Goal: Task Accomplishment & Management: Use online tool/utility

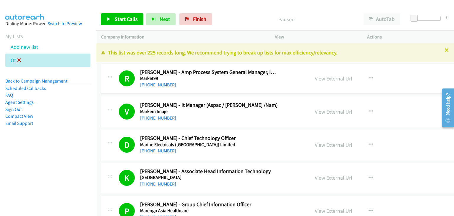
click at [17, 58] on icon at bounding box center [19, 60] width 4 height 4
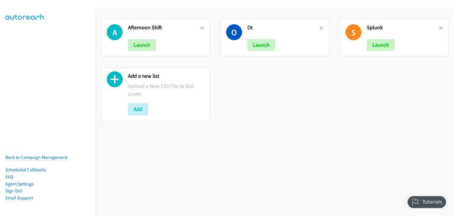
click at [198, 27] on h2 "Afternoon Shift" at bounding box center [164, 27] width 72 height 7
click at [146, 146] on div "A Afternoon Shift Launch O Ot Launch S Splunk Launch Add a new list Upload a Ne…" at bounding box center [275, 112] width 358 height 208
click at [201, 27] on icon at bounding box center [202, 29] width 4 height 4
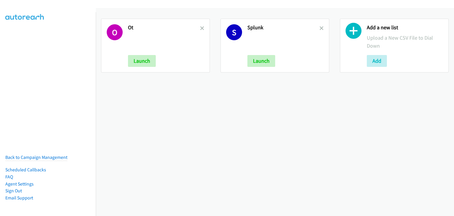
click at [201, 27] on icon at bounding box center [202, 29] width 4 height 4
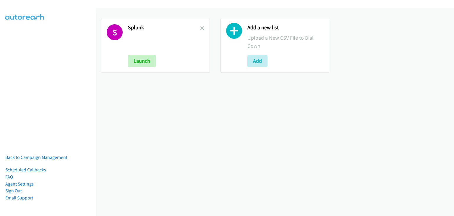
click at [201, 27] on icon at bounding box center [202, 29] width 4 height 4
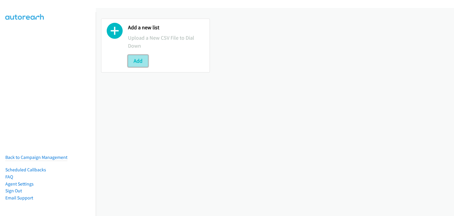
click at [138, 63] on button "Add" at bounding box center [138, 61] width 20 height 12
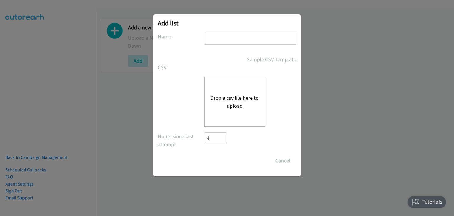
click at [221, 38] on input "text" at bounding box center [250, 38] width 92 height 12
type input "Morning Camp"
click at [226, 95] on button "Drop a csv file here to upload" at bounding box center [234, 102] width 48 height 16
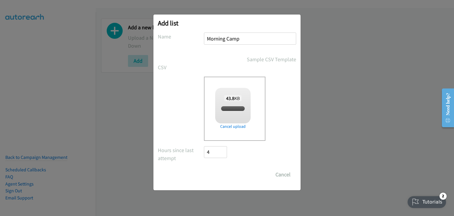
checkbox input "true"
click at [216, 174] on input "Save List" at bounding box center [219, 174] width 31 height 12
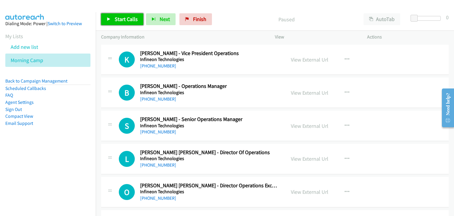
click at [140, 23] on link "Start Calls" at bounding box center [122, 19] width 42 height 12
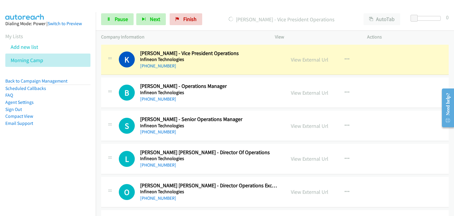
click at [284, 179] on div "O Callback Scheduled Ooi Mei Ling - Director Operations Excellence Infineon Tec…" at bounding box center [274, 192] width 347 height 30
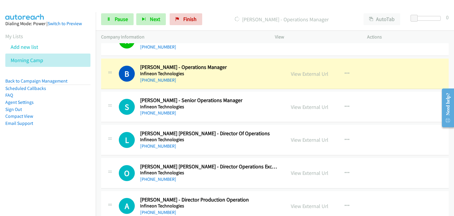
scroll to position [30, 0]
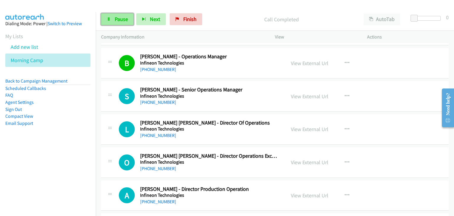
click at [105, 19] on link "Pause" at bounding box center [117, 19] width 32 height 12
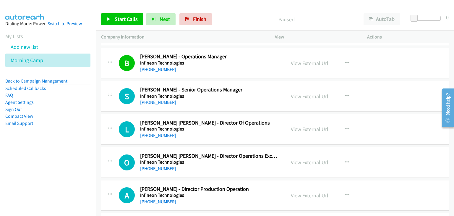
click at [338, 187] on div "View External Url View External Url Schedule/Manage Callback Start Calls Here R…" at bounding box center [333, 194] width 97 height 19
click at [124, 23] on link "Start Calls" at bounding box center [122, 19] width 42 height 12
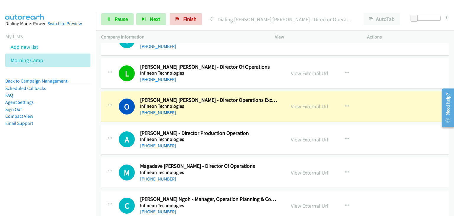
scroll to position [89, 0]
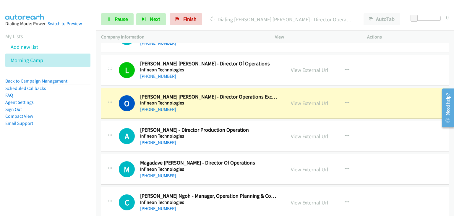
click at [269, 100] on h5 "Infineon Technologies" at bounding box center [209, 103] width 138 height 6
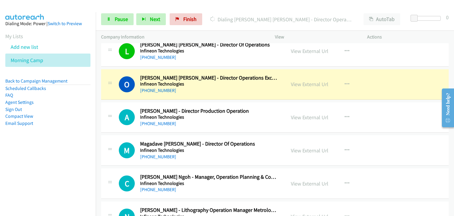
scroll to position [118, 0]
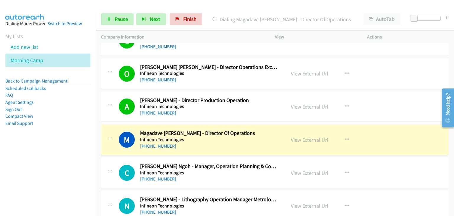
click at [389, 184] on div "C Callback Scheduled Chee Meng Ngoh - Manager, Operation Planning & Controlling…" at bounding box center [274, 172] width 347 height 30
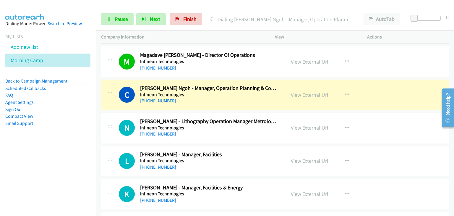
scroll to position [207, 0]
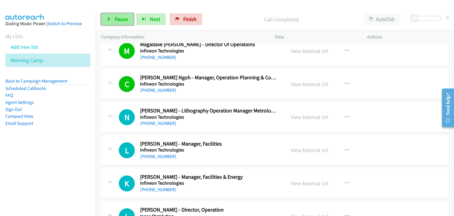
click at [108, 16] on link "Pause" at bounding box center [117, 19] width 32 height 12
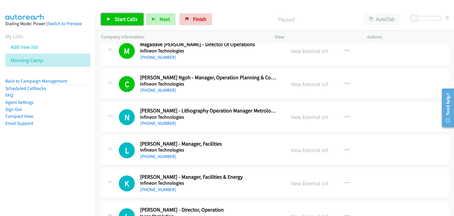
click at [119, 17] on span "Start Calls" at bounding box center [126, 19] width 23 height 7
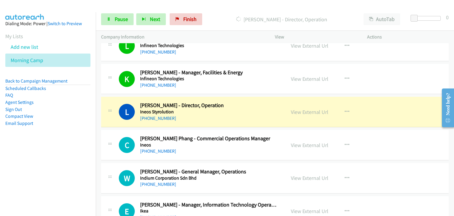
scroll to position [325, 0]
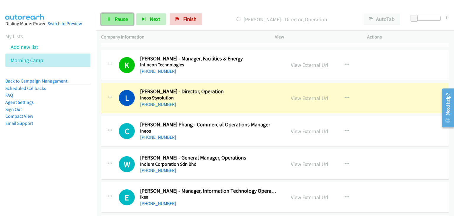
click at [119, 18] on span "Pause" at bounding box center [121, 19] width 13 height 7
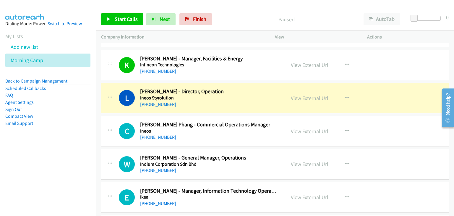
click at [112, 107] on div "L Callback Scheduled Lik Soo - Director, Operation Ineos Styrolution Asia/Kuchi…" at bounding box center [274, 98] width 347 height 30
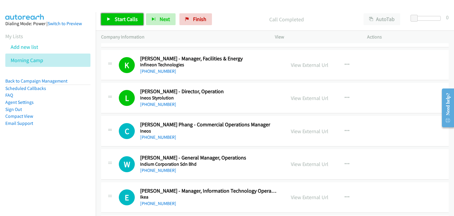
click at [112, 19] on link "Start Calls" at bounding box center [122, 19] width 42 height 12
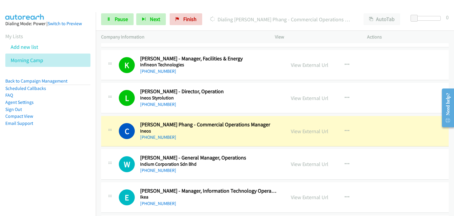
click at [115, 121] on div "C Callback Scheduled Chee Hong Phang - Commercial Operations Manager Ineos Asia…" at bounding box center [193, 130] width 174 height 19
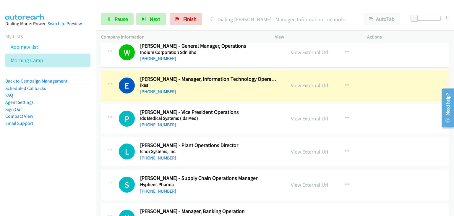
scroll to position [443, 0]
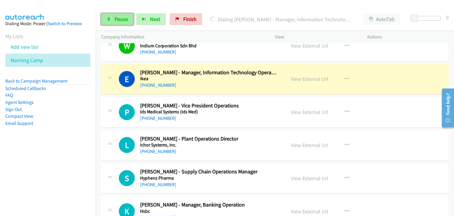
click at [120, 21] on span "Pause" at bounding box center [121, 19] width 13 height 7
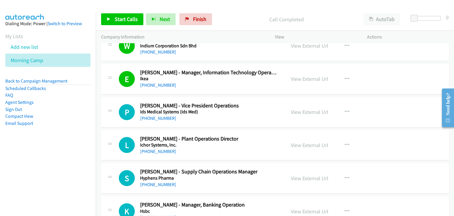
click at [113, 26] on div "Start Calls Pause Next Finish Call Completed AutoTab AutoTab 0" at bounding box center [275, 19] width 358 height 23
click at [111, 16] on link "Start Calls" at bounding box center [122, 19] width 42 height 12
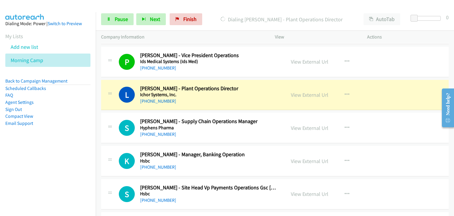
scroll to position [502, 0]
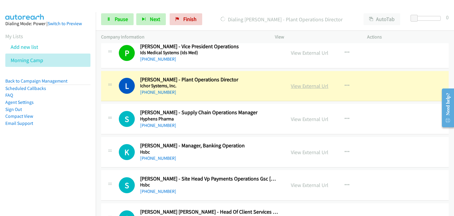
drag, startPoint x: 305, startPoint y: 88, endPoint x: 299, endPoint y: 85, distance: 7.1
click at [121, 18] on span "Pause" at bounding box center [121, 19] width 13 height 7
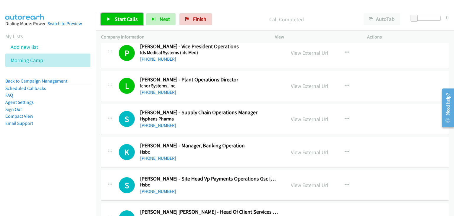
click at [111, 17] on link "Start Calls" at bounding box center [122, 19] width 42 height 12
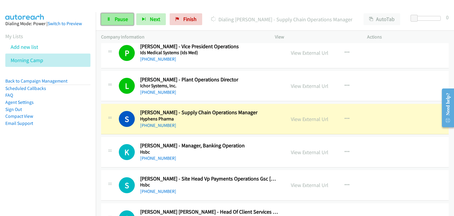
click at [105, 16] on link "Pause" at bounding box center [117, 19] width 32 height 12
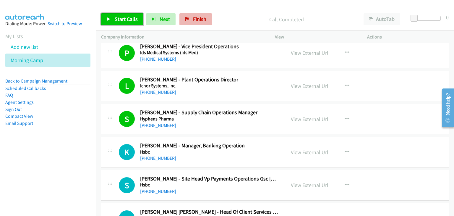
drag, startPoint x: 134, startPoint y: 22, endPoint x: 187, endPoint y: 17, distance: 53.1
click at [134, 22] on link "Start Calls" at bounding box center [122, 19] width 42 height 12
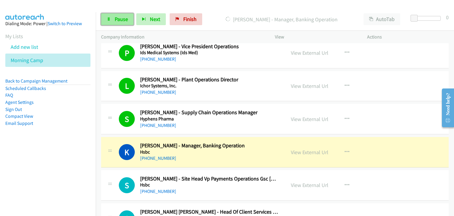
click at [119, 18] on span "Pause" at bounding box center [121, 19] width 13 height 7
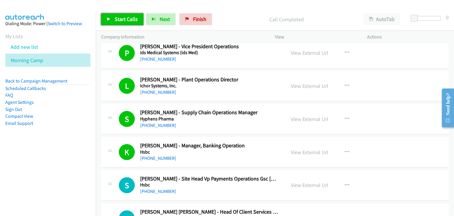
click at [125, 18] on span "Start Calls" at bounding box center [126, 19] width 23 height 7
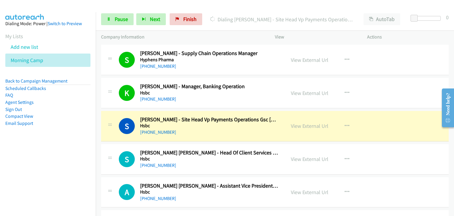
scroll to position [591, 0]
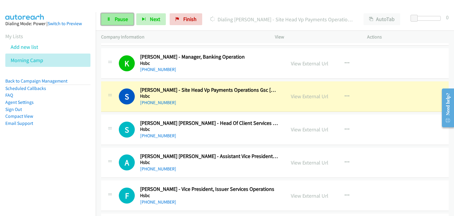
click at [119, 22] on span "Pause" at bounding box center [121, 19] width 13 height 7
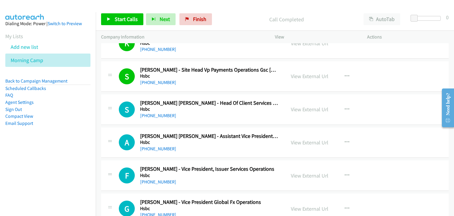
scroll to position [620, 0]
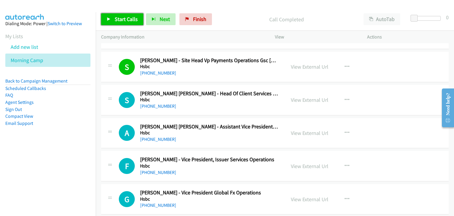
click at [107, 19] on icon at bounding box center [109, 19] width 4 height 4
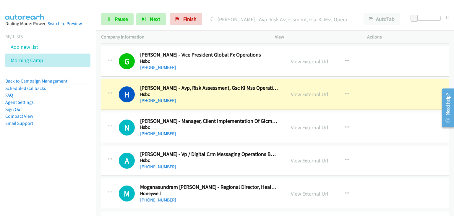
scroll to position [768, 0]
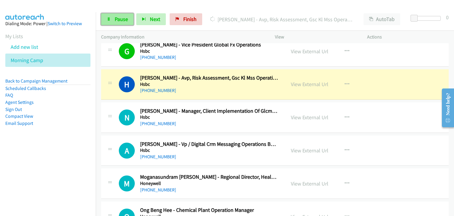
click at [104, 19] on link "Pause" at bounding box center [117, 19] width 32 height 12
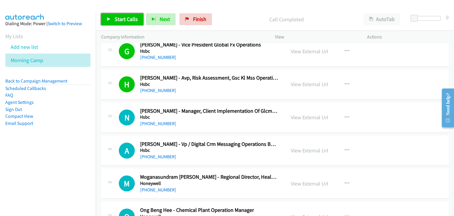
click at [131, 16] on span "Start Calls" at bounding box center [126, 19] width 23 height 7
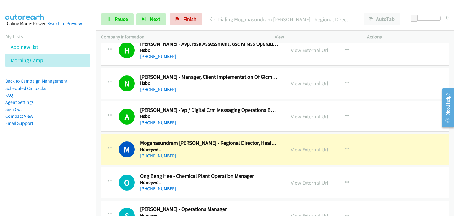
scroll to position [827, 0]
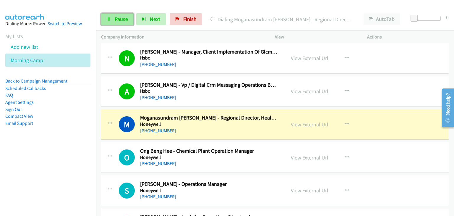
click at [110, 16] on link "Pause" at bounding box center [117, 19] width 32 height 12
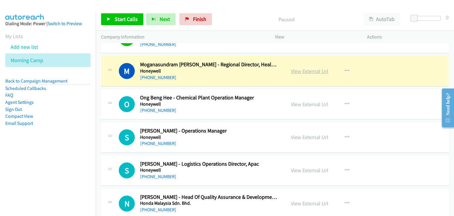
scroll to position [886, 0]
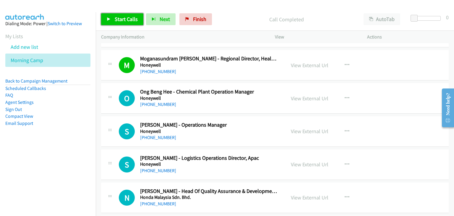
click at [113, 22] on link "Start Calls" at bounding box center [122, 19] width 42 height 12
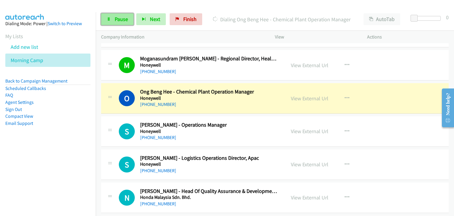
click at [121, 17] on span "Pause" at bounding box center [121, 19] width 13 height 7
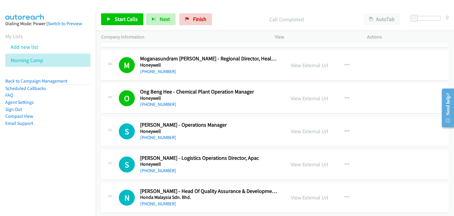
click at [122, 25] on div "Start Calls Pause Next Finish Call Completed AutoTab AutoTab 0" at bounding box center [275, 19] width 358 height 23
click at [124, 18] on span "Start Calls" at bounding box center [126, 19] width 23 height 7
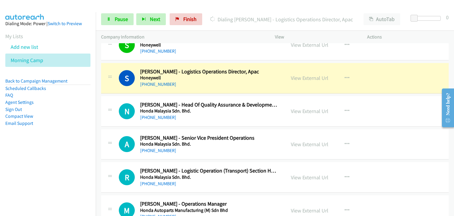
scroll to position [974, 0]
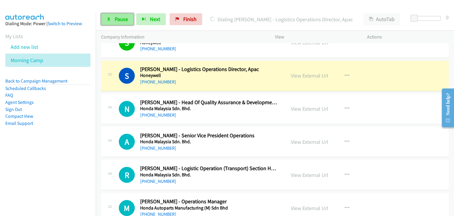
click at [117, 19] on span "Pause" at bounding box center [121, 19] width 13 height 7
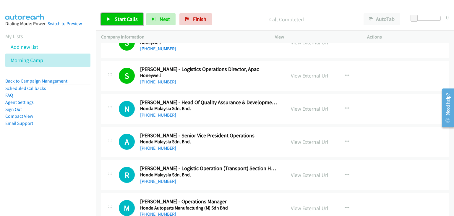
click at [120, 18] on span "Start Calls" at bounding box center [126, 19] width 23 height 7
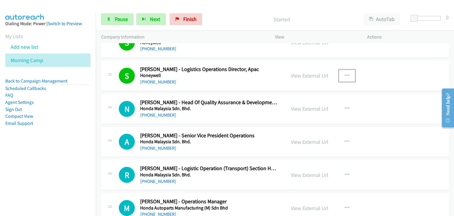
click at [346, 72] on button "button" at bounding box center [347, 76] width 16 height 12
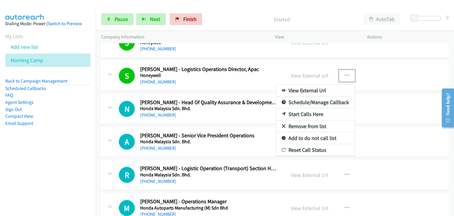
click at [315, 122] on link "Remove from list" at bounding box center [315, 126] width 79 height 12
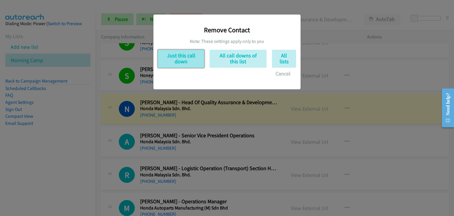
click at [185, 61] on button "Just this call down" at bounding box center [181, 59] width 46 height 18
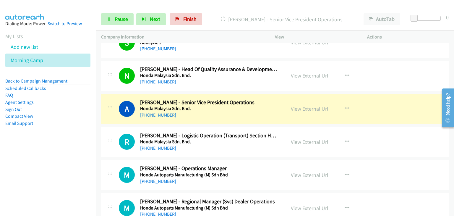
click at [97, 96] on td "A Callback Scheduled Ahmad Joeffrey Jasmawi - Senior Vice President Operations …" at bounding box center [275, 108] width 358 height 33
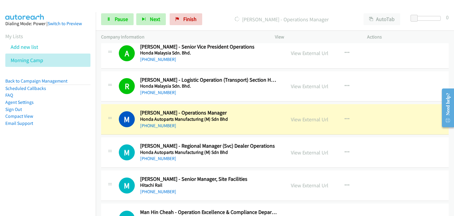
scroll to position [1033, 0]
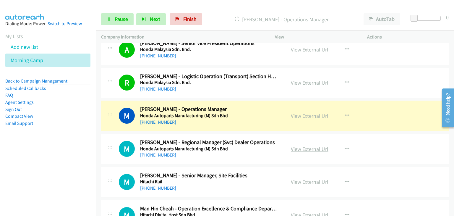
drag, startPoint x: 317, startPoint y: 145, endPoint x: 320, endPoint y: 146, distance: 3.7
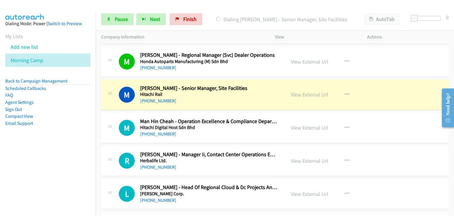
scroll to position [1122, 0]
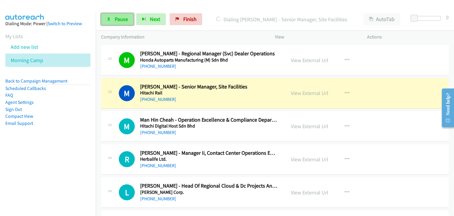
click at [115, 17] on span "Pause" at bounding box center [121, 19] width 13 height 7
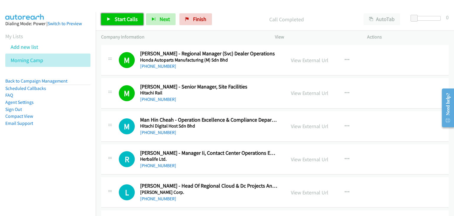
click at [112, 22] on link "Start Calls" at bounding box center [122, 19] width 42 height 12
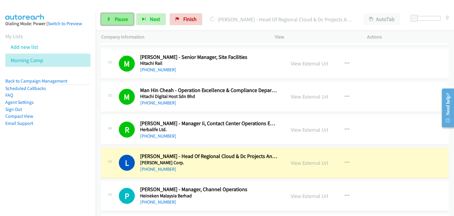
click at [119, 21] on span "Pause" at bounding box center [121, 19] width 13 height 7
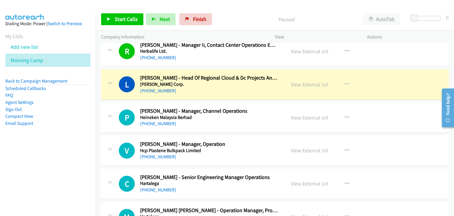
scroll to position [1240, 0]
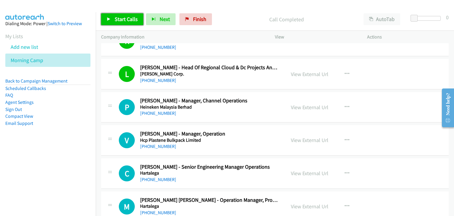
click at [131, 21] on span "Start Calls" at bounding box center [126, 19] width 23 height 7
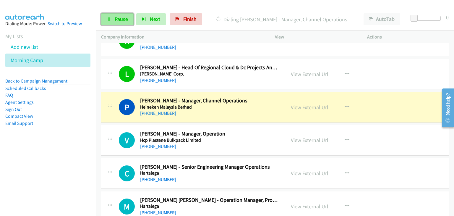
click at [109, 18] on icon at bounding box center [109, 19] width 4 height 4
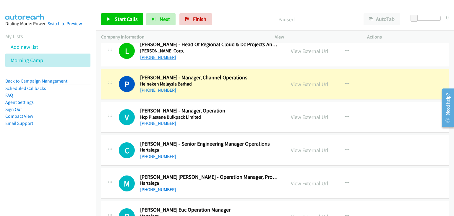
scroll to position [1270, 0]
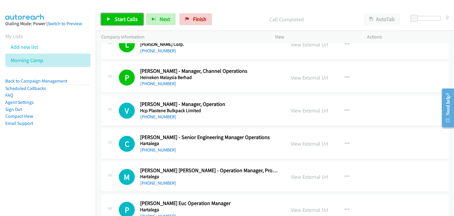
click at [126, 15] on link "Start Calls" at bounding box center [122, 19] width 42 height 12
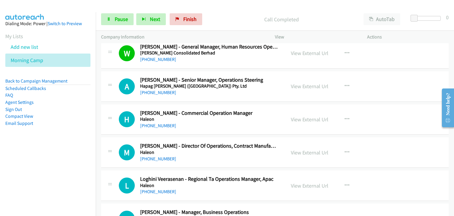
scroll to position [1535, 0]
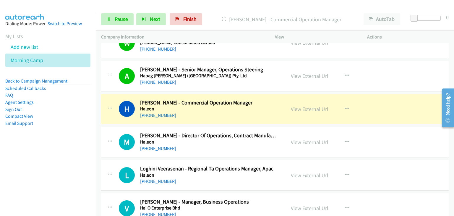
drag, startPoint x: 303, startPoint y: 107, endPoint x: 305, endPoint y: 109, distance: 3.3
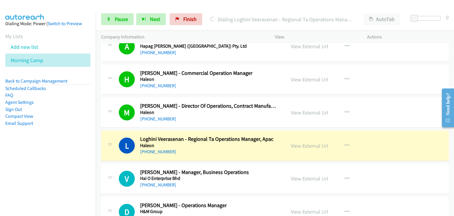
scroll to position [1595, 0]
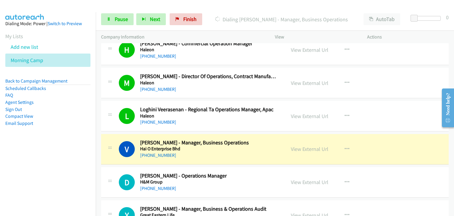
click at [131, 101] on div "L Callback Scheduled Loghini Veerasenan - Regional Ta Operations Manager, Apac …" at bounding box center [274, 116] width 347 height 30
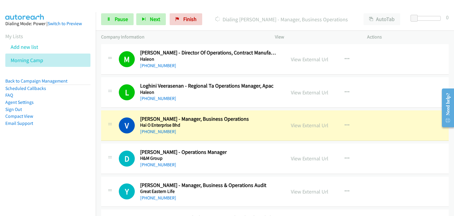
scroll to position [1654, 0]
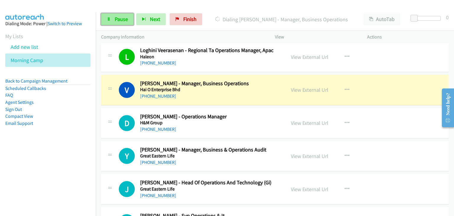
click at [110, 20] on link "Pause" at bounding box center [117, 19] width 32 height 12
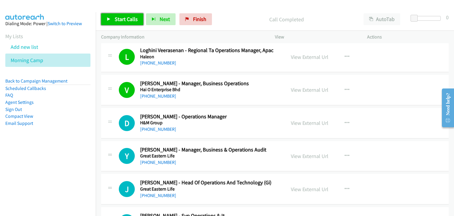
click at [121, 16] on span "Start Calls" at bounding box center [126, 19] width 23 height 7
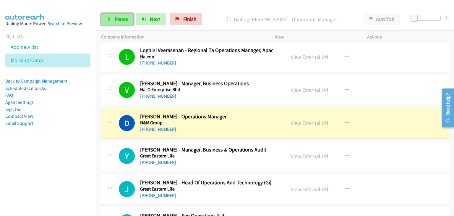
click at [112, 20] on link "Pause" at bounding box center [117, 19] width 32 height 12
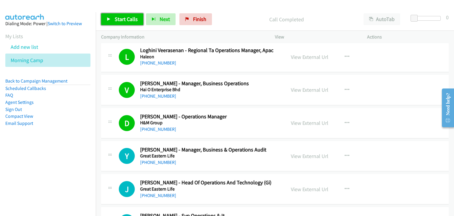
click at [126, 14] on link "Start Calls" at bounding box center [122, 19] width 42 height 12
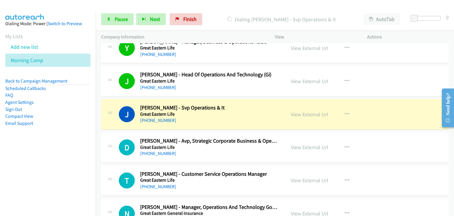
scroll to position [1772, 0]
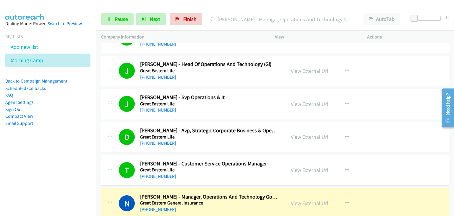
drag, startPoint x: 118, startPoint y: 149, endPoint x: 135, endPoint y: 151, distance: 16.6
click at [118, 149] on td "D Callback Scheduled Darliza Daud - Avp, Strategic Corporate Business & Operati…" at bounding box center [275, 136] width 358 height 33
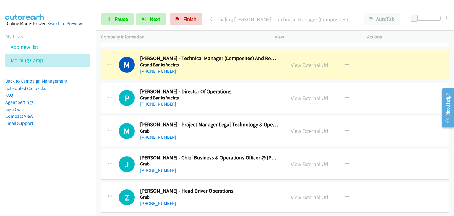
scroll to position [1919, 0]
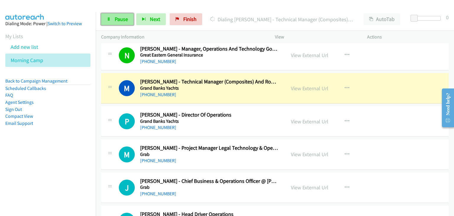
click at [123, 16] on span "Pause" at bounding box center [121, 19] width 13 height 7
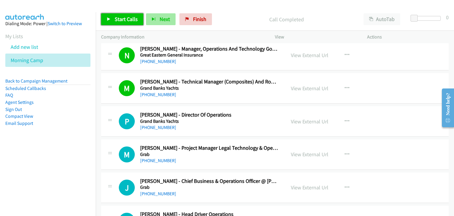
click at [133, 20] on span "Start Calls" at bounding box center [126, 19] width 23 height 7
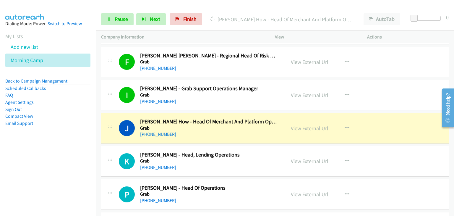
scroll to position [2126, 0]
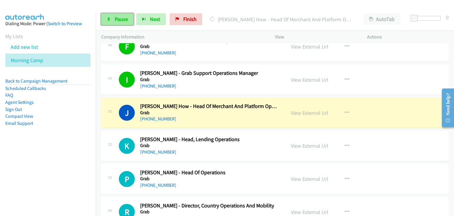
click at [116, 18] on span "Pause" at bounding box center [121, 19] width 13 height 7
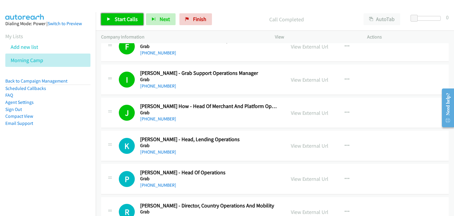
drag, startPoint x: 102, startPoint y: 16, endPoint x: 150, endPoint y: 32, distance: 50.1
click at [102, 16] on link "Start Calls" at bounding box center [122, 19] width 42 height 12
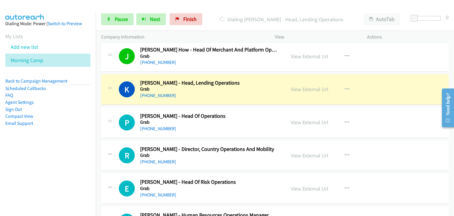
scroll to position [2185, 0]
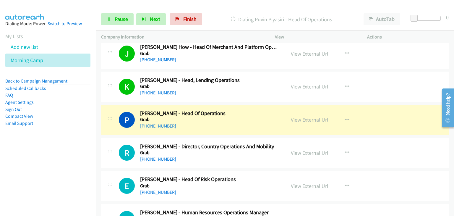
drag, startPoint x: 112, startPoint y: 70, endPoint x: 331, endPoint y: 112, distance: 223.5
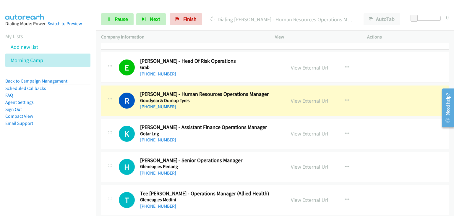
scroll to position [2333, 0]
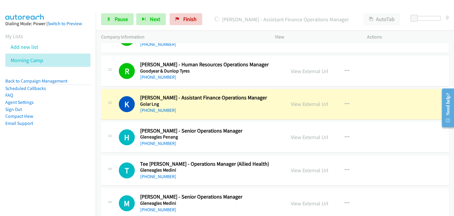
drag, startPoint x: 112, startPoint y: 88, endPoint x: 231, endPoint y: 174, distance: 146.3
click at [112, 89] on div "K Callback Scheduled Kym Ling - Assistant Finance Operations Manager Golar Lng …" at bounding box center [274, 104] width 347 height 30
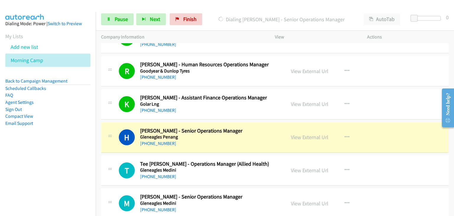
click at [110, 122] on div "H Callback Scheduled Hooilee Teoh - Senior Operations Manager Gleneagles Penang…" at bounding box center [274, 137] width 347 height 30
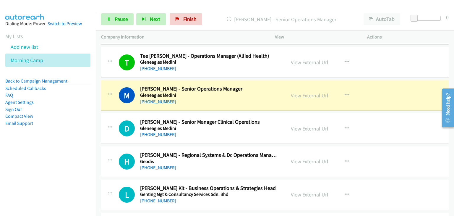
scroll to position [2451, 0]
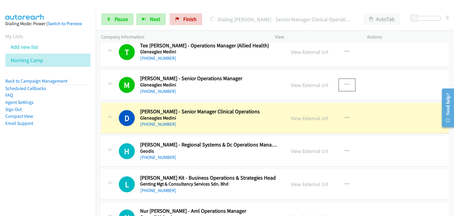
drag, startPoint x: 347, startPoint y: 81, endPoint x: 346, endPoint y: 93, distance: 12.1
click at [347, 81] on button "button" at bounding box center [347, 85] width 16 height 12
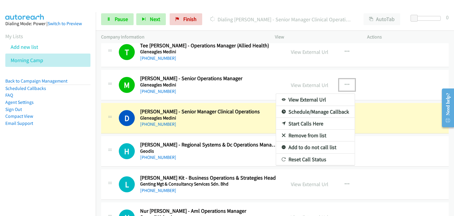
click at [308, 129] on link "Remove from list" at bounding box center [315, 135] width 79 height 12
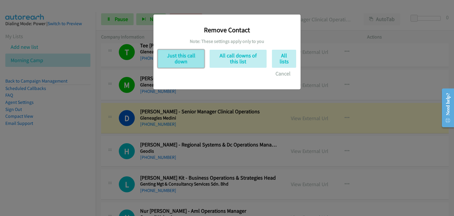
click at [171, 57] on button "Just this call down" at bounding box center [181, 59] width 46 height 18
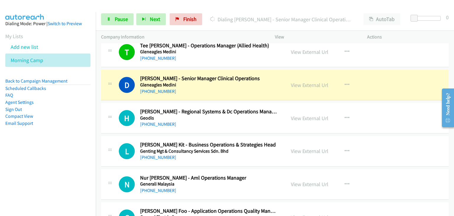
click at [97, 19] on div "Start Calls Pause Next Finish Dialing Dr. Rimi Binwani - Senior Manager Clinica…" at bounding box center [275, 19] width 358 height 23
click at [115, 19] on span "Pause" at bounding box center [121, 19] width 13 height 7
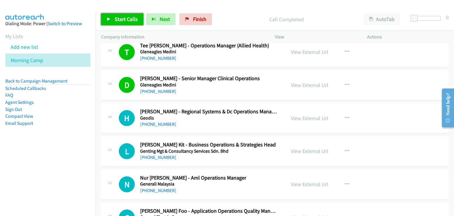
click at [123, 16] on span "Start Calls" at bounding box center [126, 19] width 23 height 7
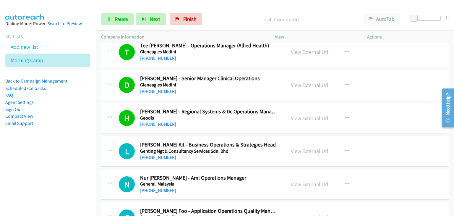
scroll to position [2421, 0]
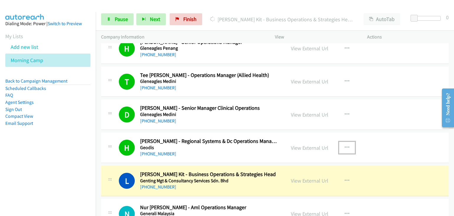
click at [345, 145] on icon "button" at bounding box center [346, 147] width 5 height 5
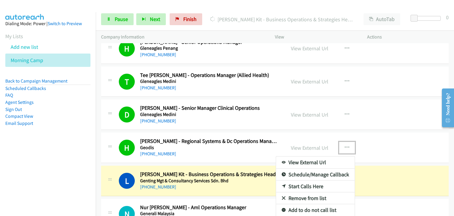
click at [345, 110] on div at bounding box center [227, 108] width 454 height 216
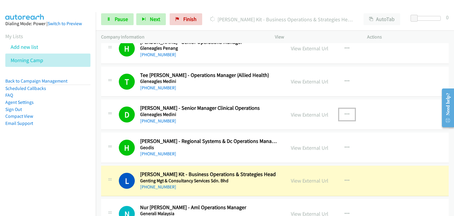
click at [345, 112] on icon "button" at bounding box center [346, 114] width 5 height 5
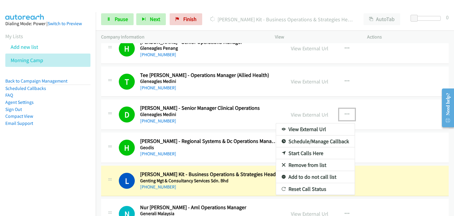
click at [309, 159] on link "Remove from list" at bounding box center [315, 165] width 79 height 12
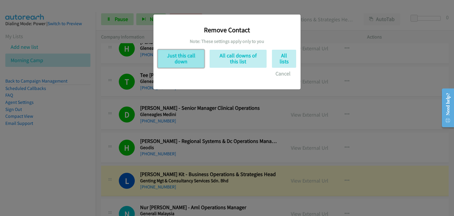
click at [182, 56] on button "Just this call down" at bounding box center [181, 59] width 46 height 18
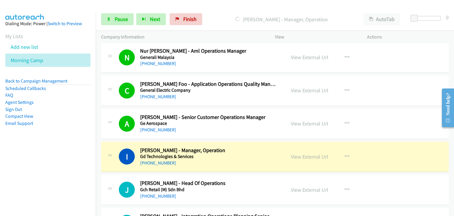
scroll to position [2539, 0]
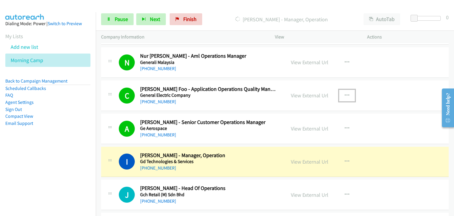
click at [344, 93] on icon "button" at bounding box center [346, 95] width 5 height 5
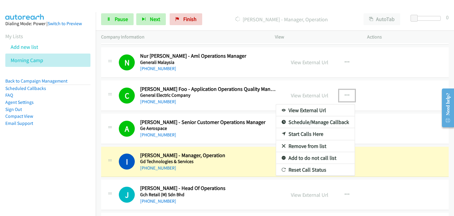
click at [300, 143] on link "Remove from list" at bounding box center [315, 146] width 79 height 12
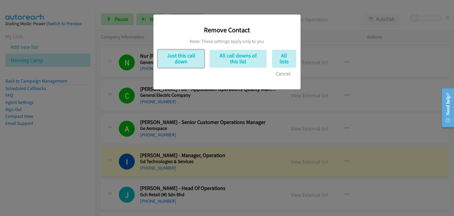
drag, startPoint x: 173, startPoint y: 57, endPoint x: 216, endPoint y: 76, distance: 46.1
click at [174, 57] on button "Just this call down" at bounding box center [181, 59] width 46 height 18
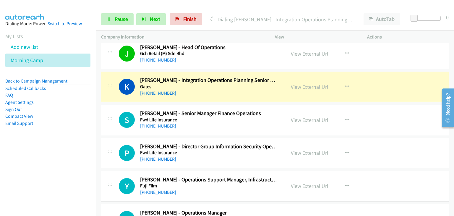
scroll to position [2658, 0]
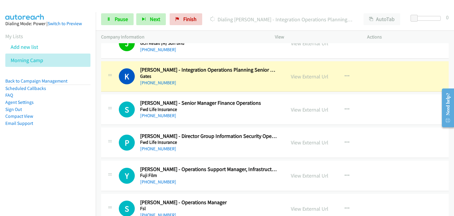
click at [131, 84] on div "K Callback Scheduled Kaladevi Suppiah - Integration Operations Planning Senior …" at bounding box center [274, 76] width 347 height 30
drag, startPoint x: 125, startPoint y: 17, endPoint x: 187, endPoint y: 97, distance: 100.8
click at [125, 17] on span "Pause" at bounding box center [121, 19] width 13 height 7
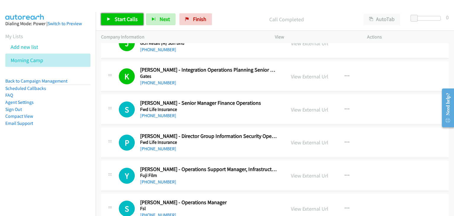
click at [119, 21] on span "Start Calls" at bounding box center [126, 19] width 23 height 7
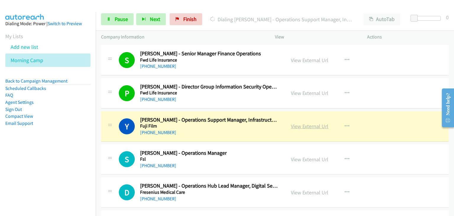
scroll to position [2717, 0]
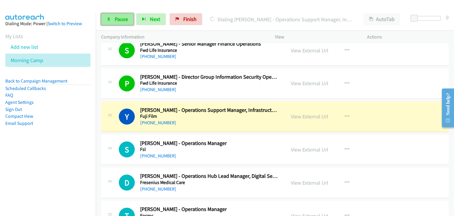
click at [120, 18] on span "Pause" at bounding box center [121, 19] width 13 height 7
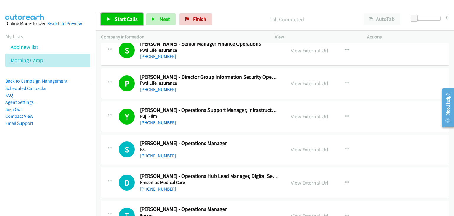
click at [126, 18] on span "Start Calls" at bounding box center [126, 19] width 23 height 7
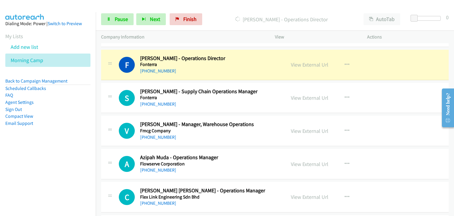
scroll to position [2923, 0]
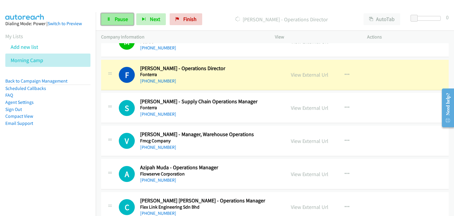
click at [115, 21] on span "Pause" at bounding box center [121, 19] width 13 height 7
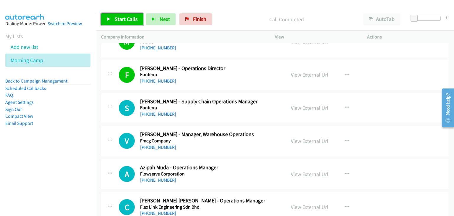
click at [138, 22] on link "Start Calls" at bounding box center [122, 19] width 42 height 12
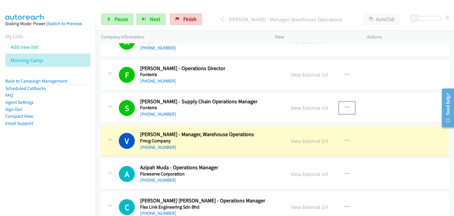
click at [346, 105] on icon "button" at bounding box center [346, 107] width 5 height 5
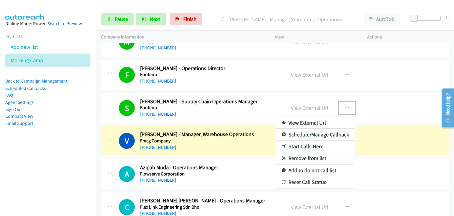
click at [299, 152] on link "Remove from list" at bounding box center [315, 158] width 79 height 12
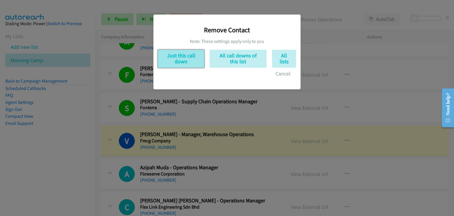
click at [183, 56] on button "Just this call down" at bounding box center [181, 59] width 46 height 18
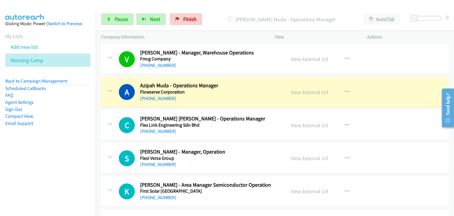
scroll to position [2982, 0]
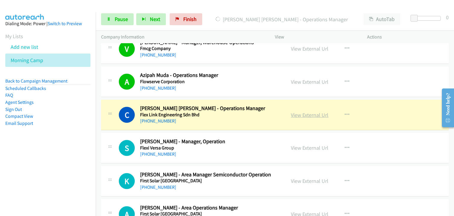
drag, startPoint x: 307, startPoint y: 109, endPoint x: 312, endPoint y: 110, distance: 5.3
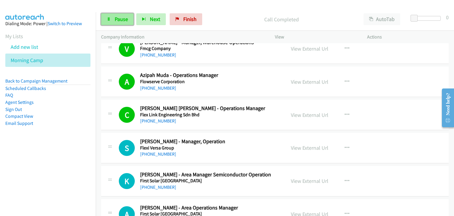
click at [119, 21] on span "Pause" at bounding box center [121, 19] width 13 height 7
